Goal: Use online tool/utility: Utilize a website feature to perform a specific function

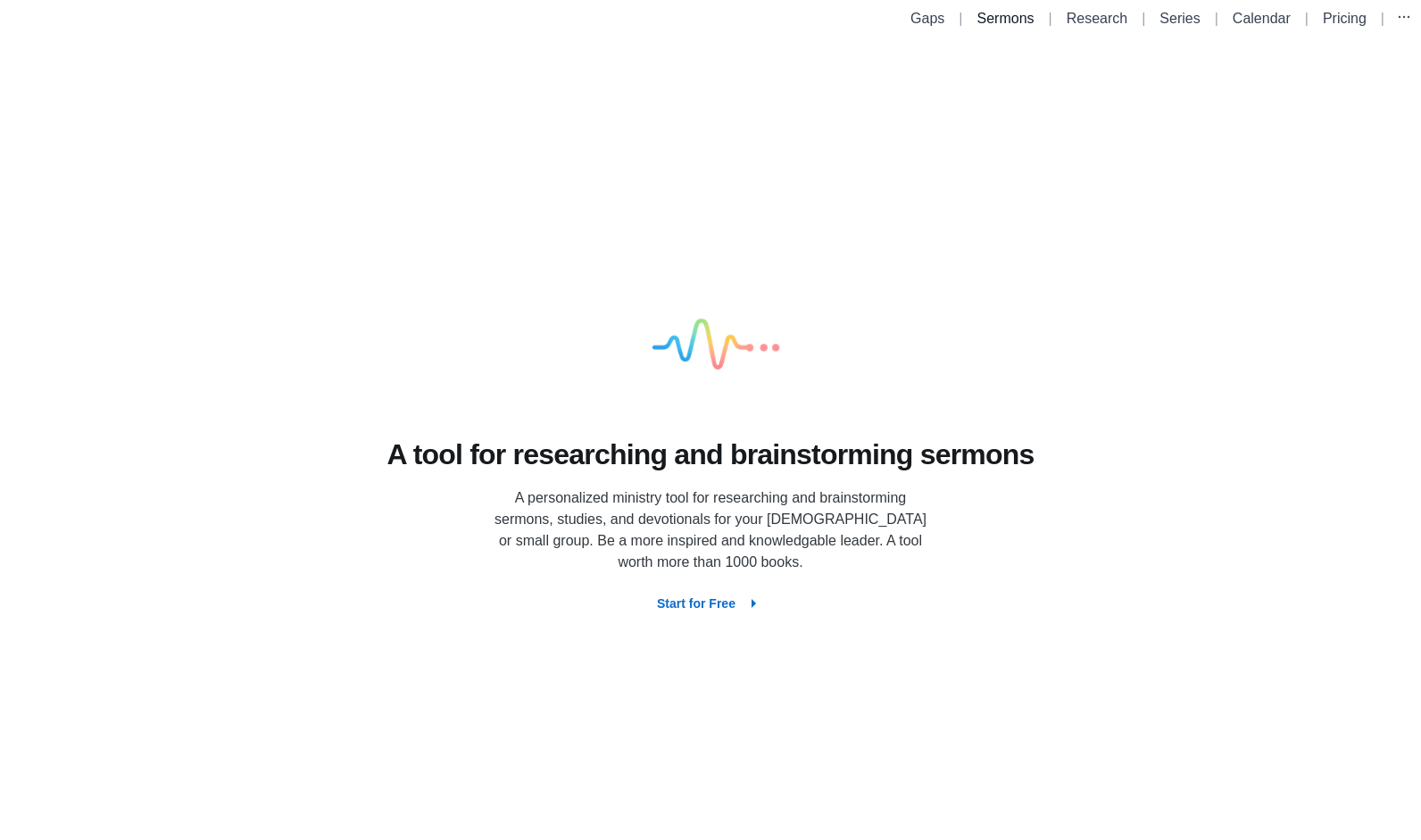
click at [1001, 22] on link "Sermons" at bounding box center [1005, 18] width 57 height 15
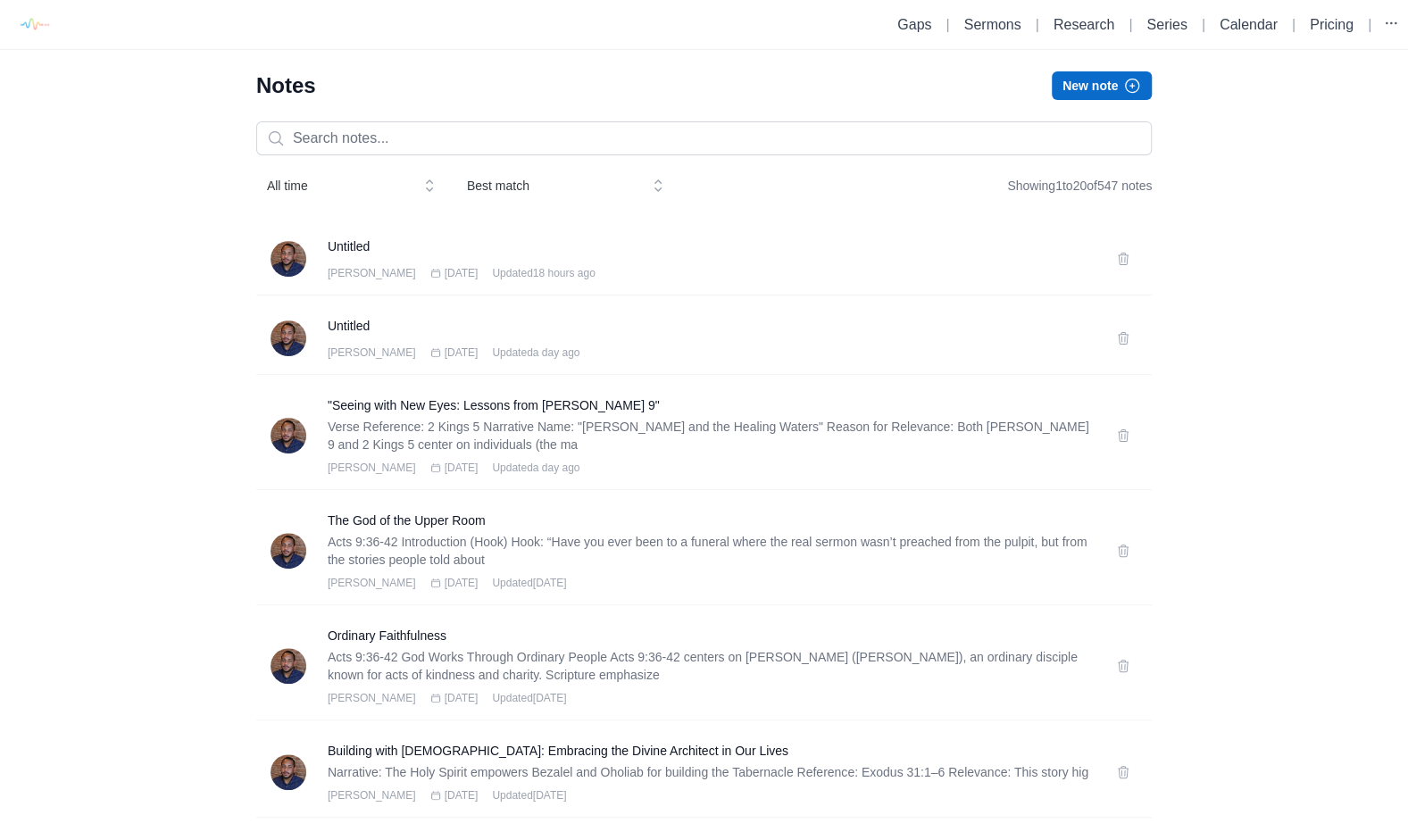
click at [1080, 79] on button "New note" at bounding box center [1102, 86] width 100 height 29
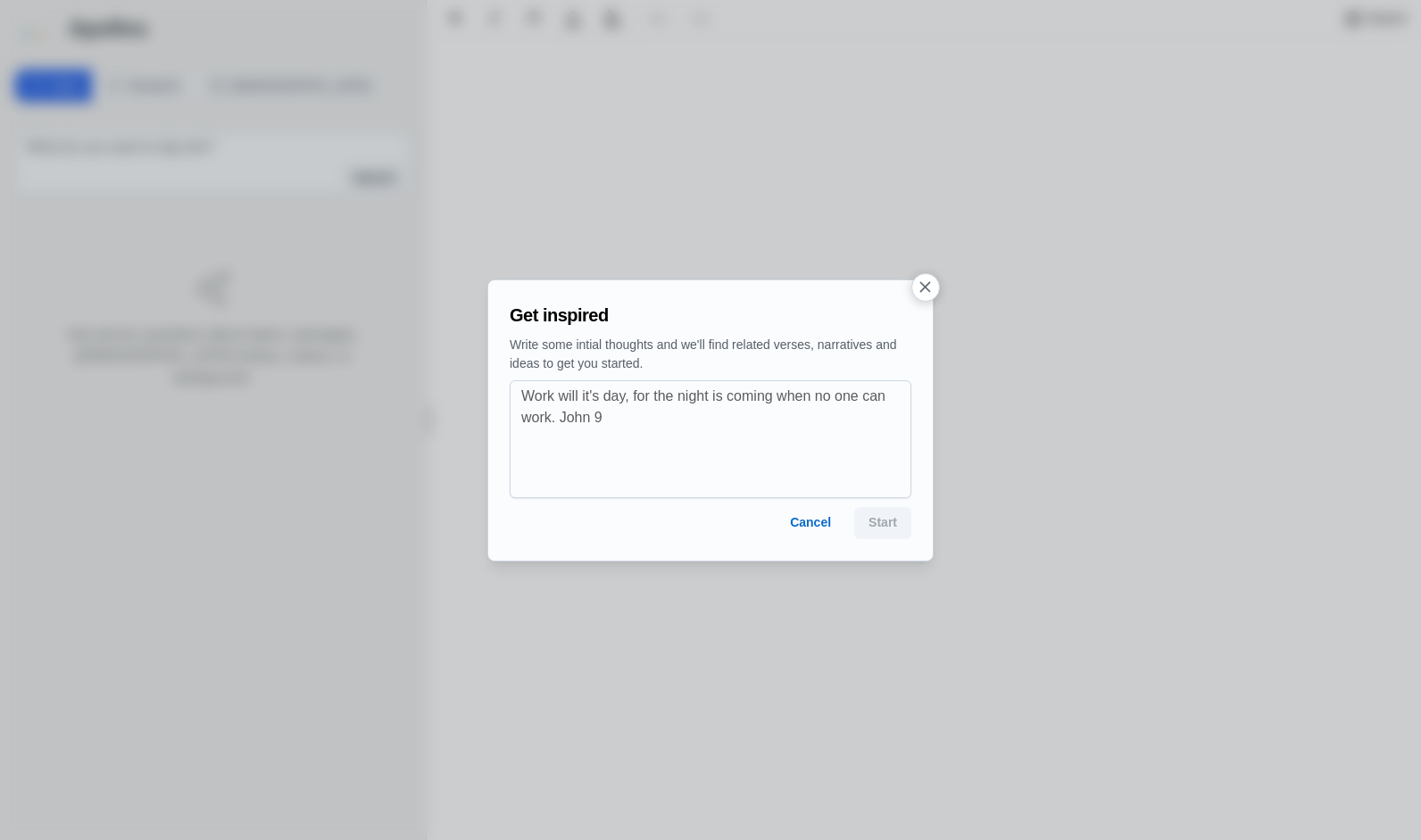
click at [928, 279] on icon "button" at bounding box center [925, 287] width 19 height 19
